Goal: Task Accomplishment & Management: Use online tool/utility

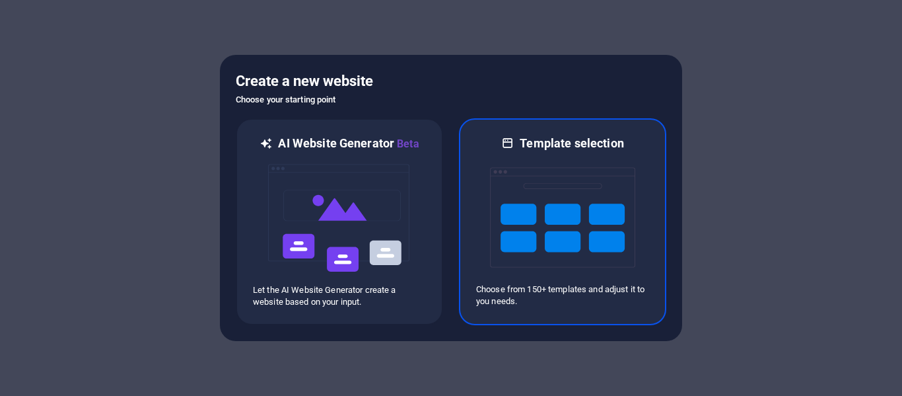
click at [541, 169] on img at bounding box center [562, 217] width 145 height 132
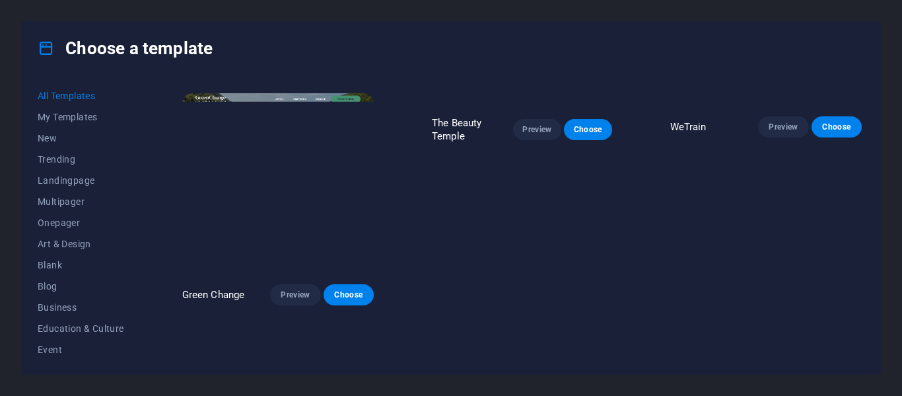
scroll to position [599, 0]
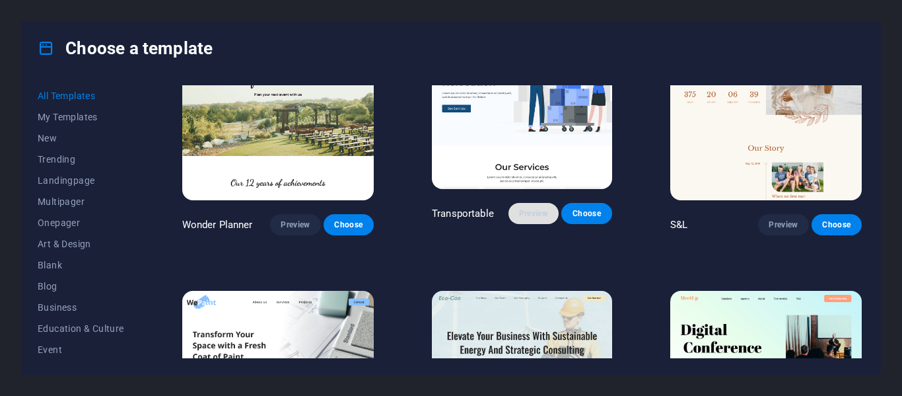
click at [536, 211] on span "Preview" at bounding box center [533, 213] width 29 height 11
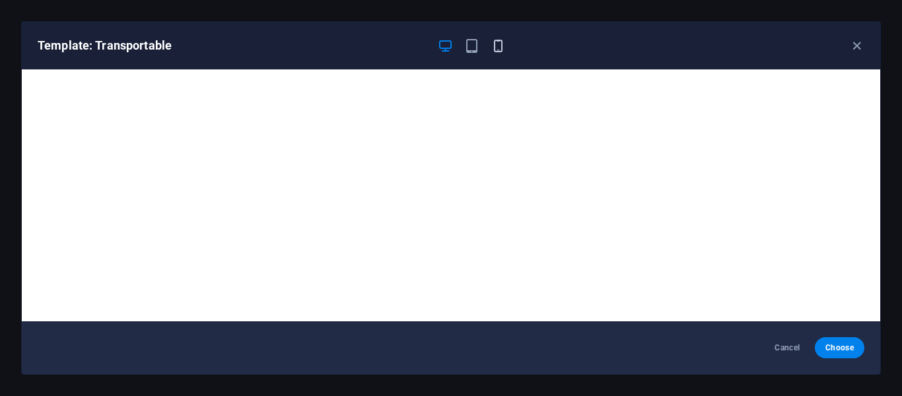
click at [501, 42] on icon "button" at bounding box center [498, 45] width 15 height 15
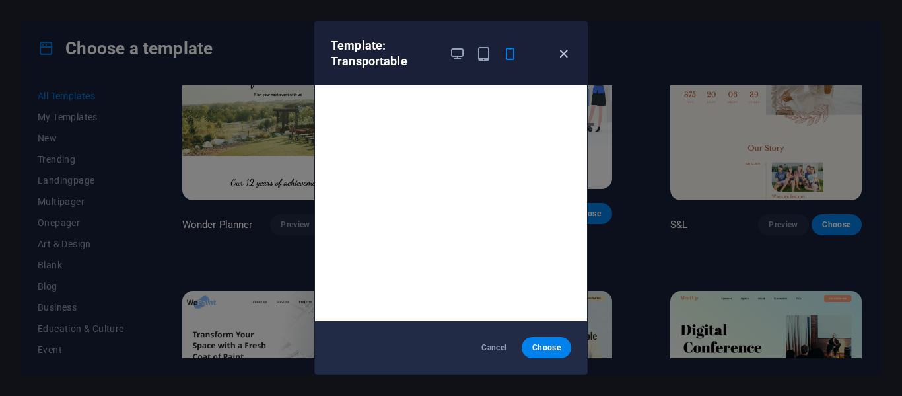
click at [564, 52] on icon "button" at bounding box center [563, 53] width 15 height 15
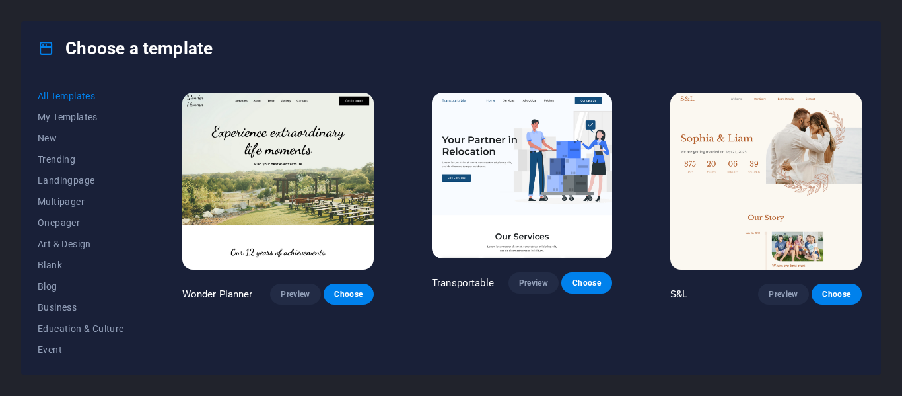
scroll to position [528, 0]
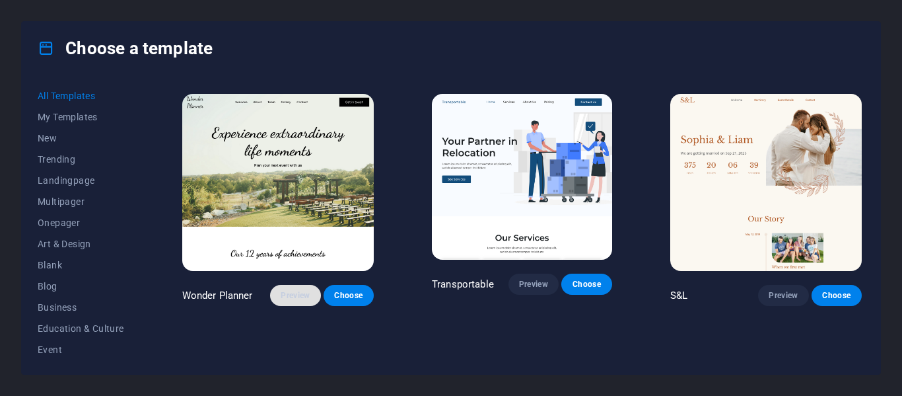
click at [291, 290] on span "Preview" at bounding box center [295, 295] width 29 height 11
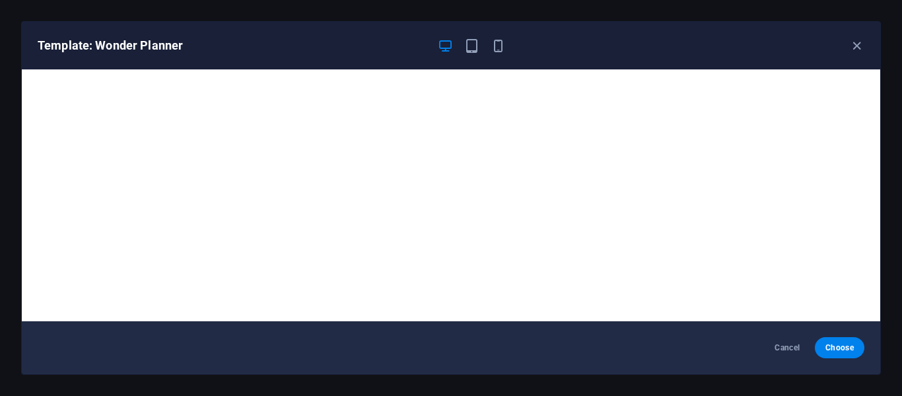
scroll to position [3, 0]
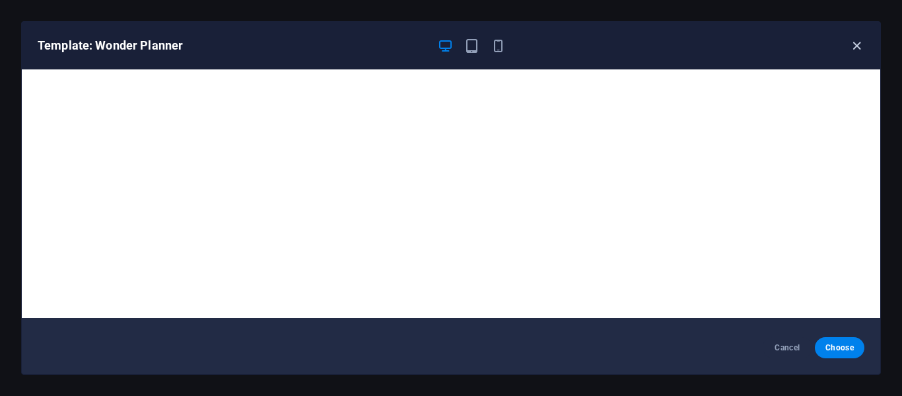
click at [858, 45] on icon "button" at bounding box center [856, 45] width 15 height 15
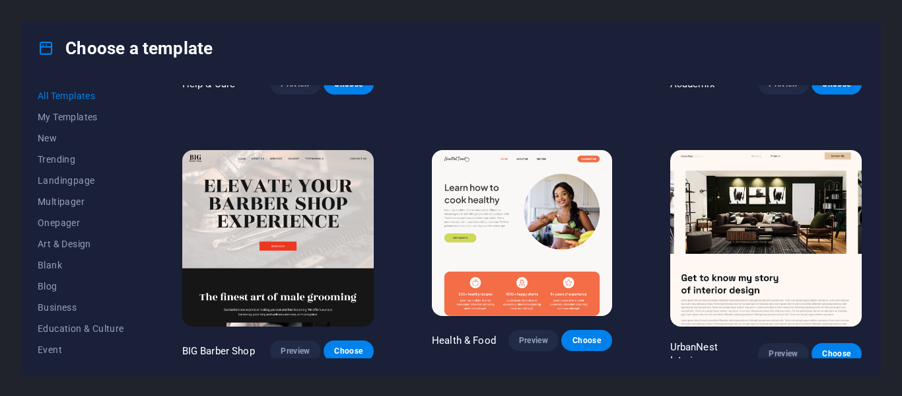
scroll to position [1274, 0]
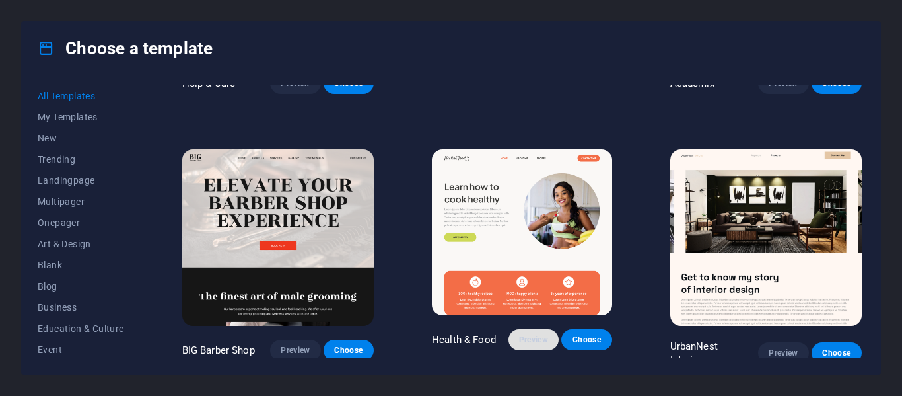
click at [540, 334] on span "Preview" at bounding box center [533, 339] width 29 height 11
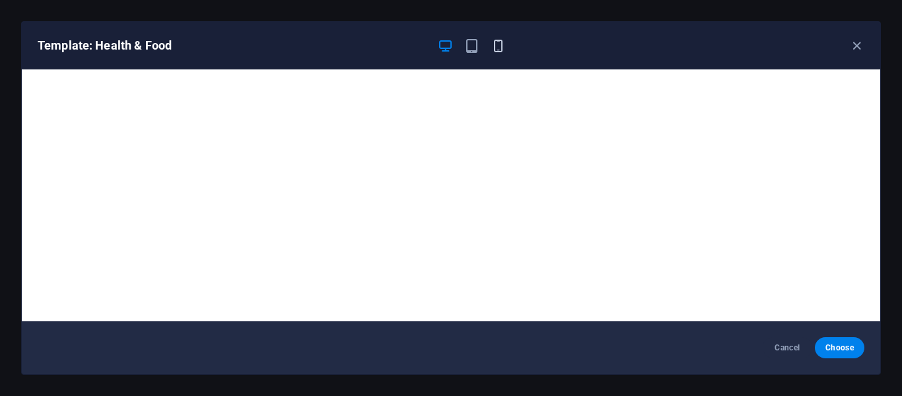
click at [497, 52] on icon "button" at bounding box center [498, 45] width 15 height 15
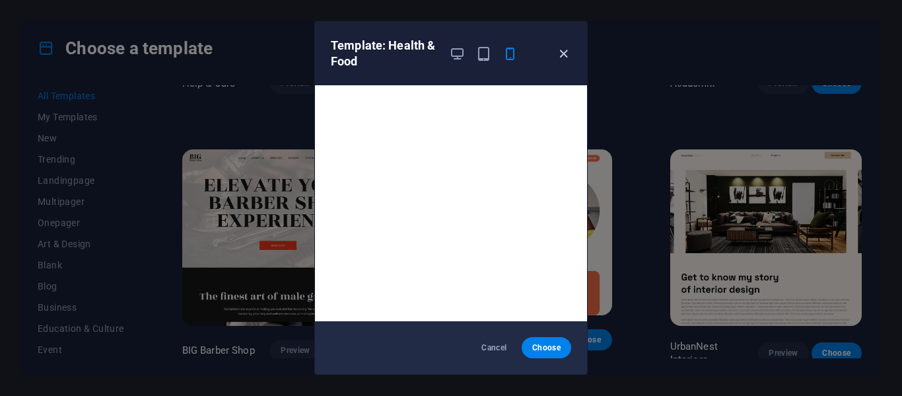
click at [563, 53] on icon "button" at bounding box center [563, 53] width 15 height 15
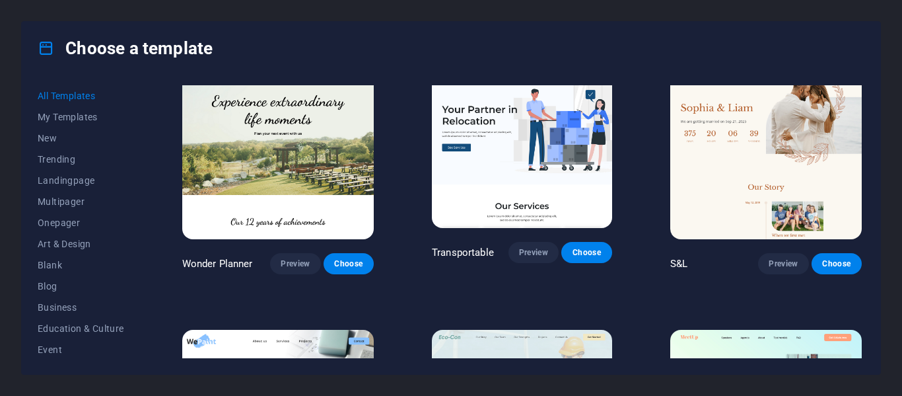
scroll to position [0, 0]
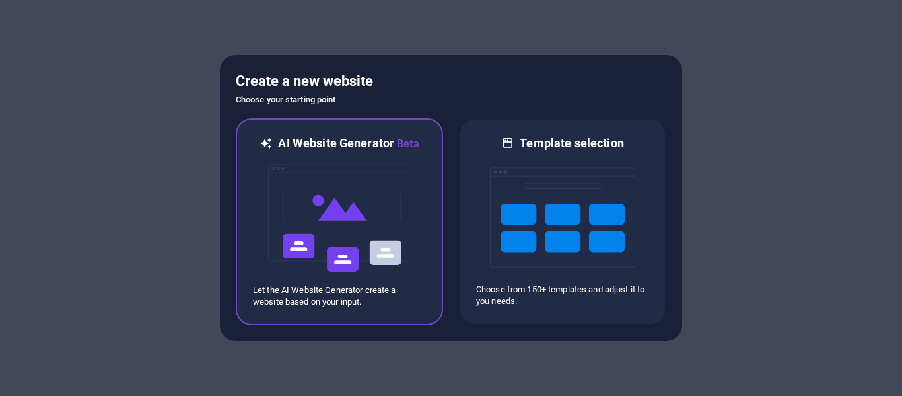
click at [382, 213] on img at bounding box center [339, 218] width 145 height 132
